Goal: Navigation & Orientation: Find specific page/section

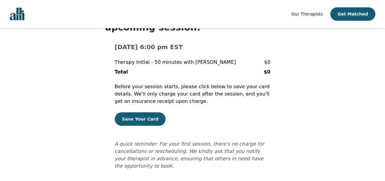
scroll to position [37, 0]
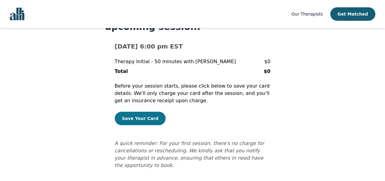
click at [138, 114] on button "Save Your Card" at bounding box center [140, 117] width 51 height 13
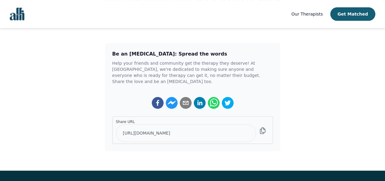
scroll to position [125, 0]
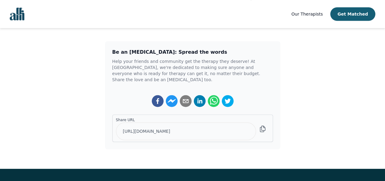
click at [312, 16] on span "Our Therapists" at bounding box center [306, 14] width 31 height 5
